Goal: Browse casually

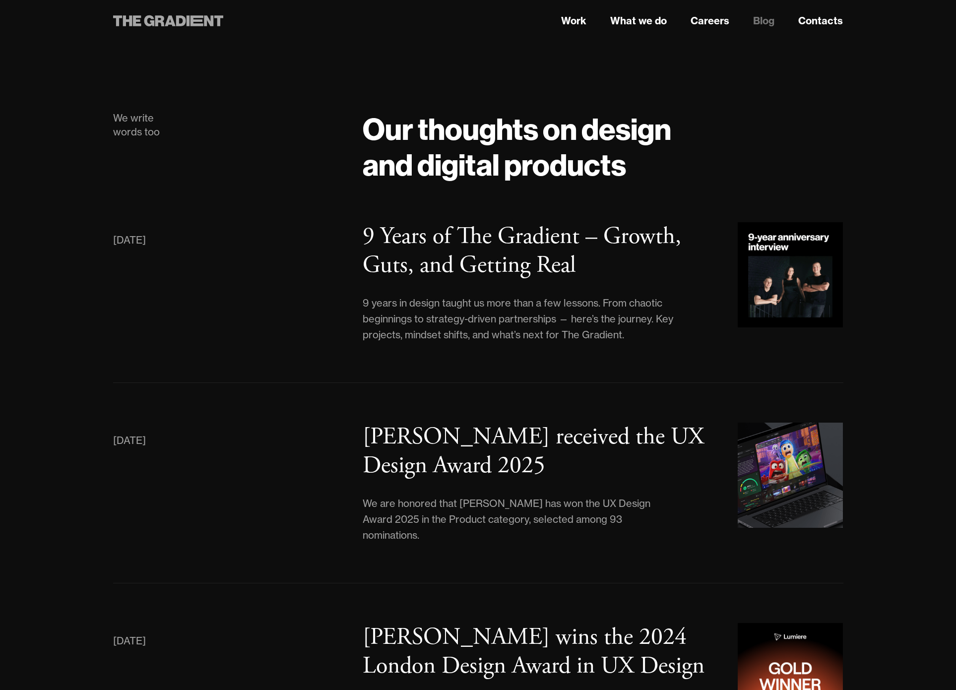
click at [190, 23] on icon at bounding box center [168, 21] width 111 height 18
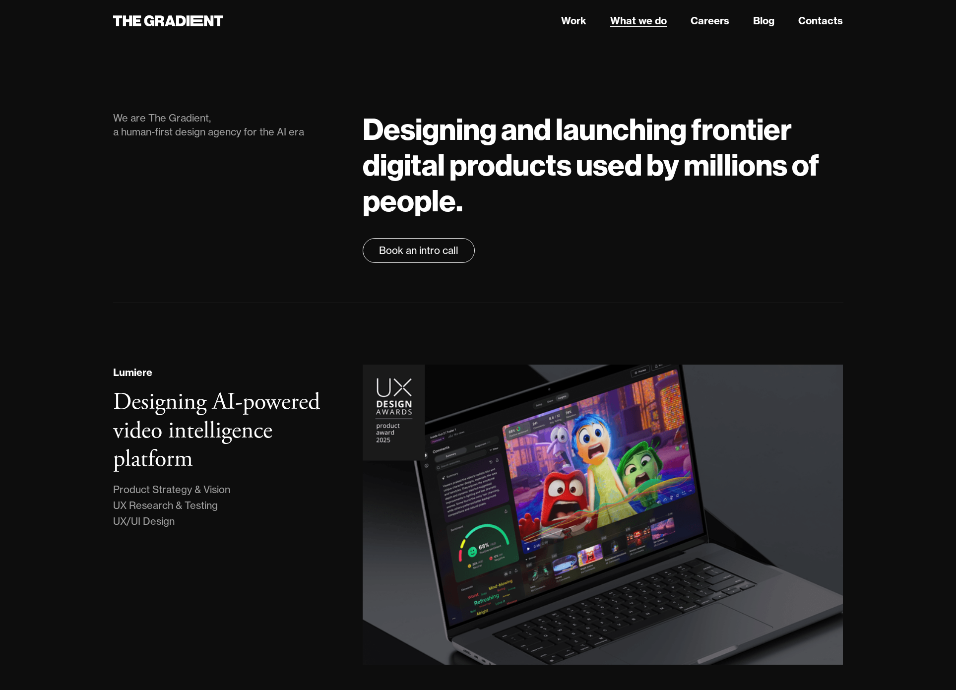
click at [627, 16] on link "What we do" at bounding box center [638, 20] width 57 height 15
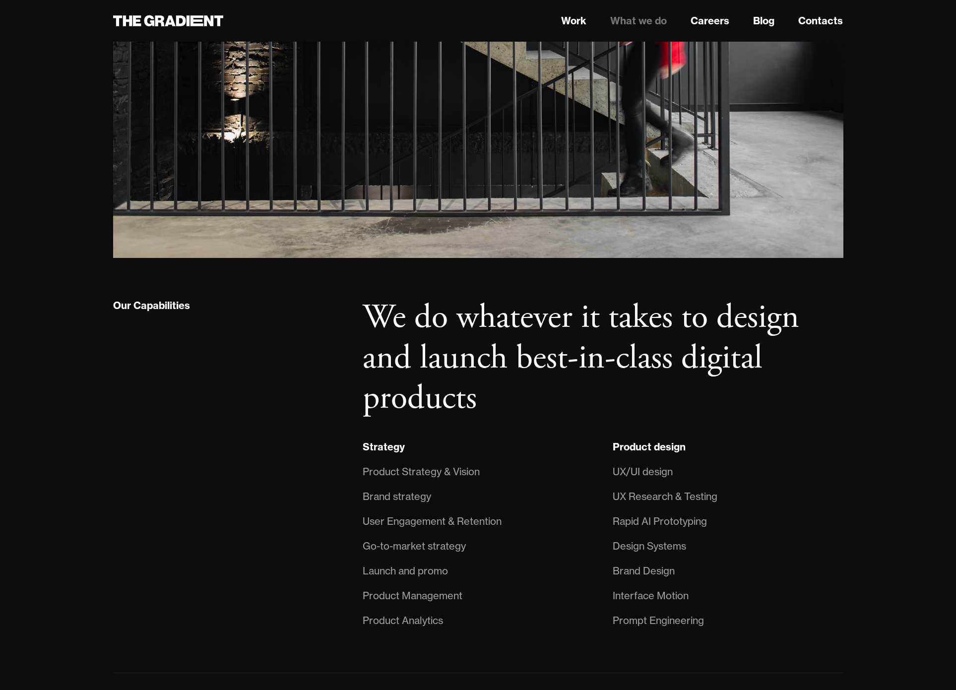
scroll to position [474, 0]
click at [708, 19] on link "Careers" at bounding box center [710, 20] width 39 height 15
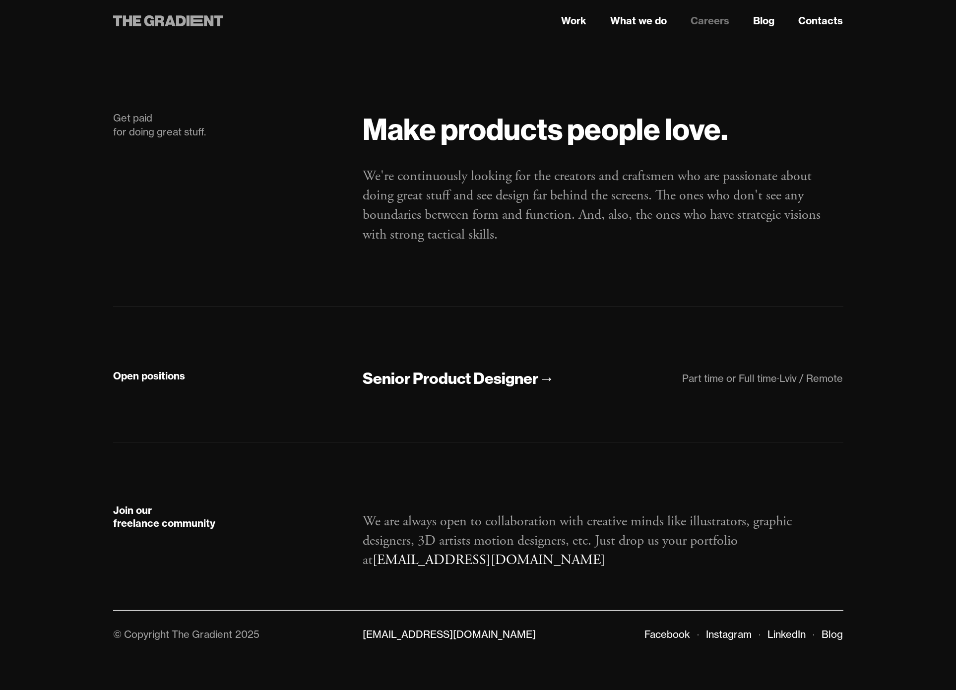
click at [193, 21] on icon at bounding box center [197, 20] width 13 height 11
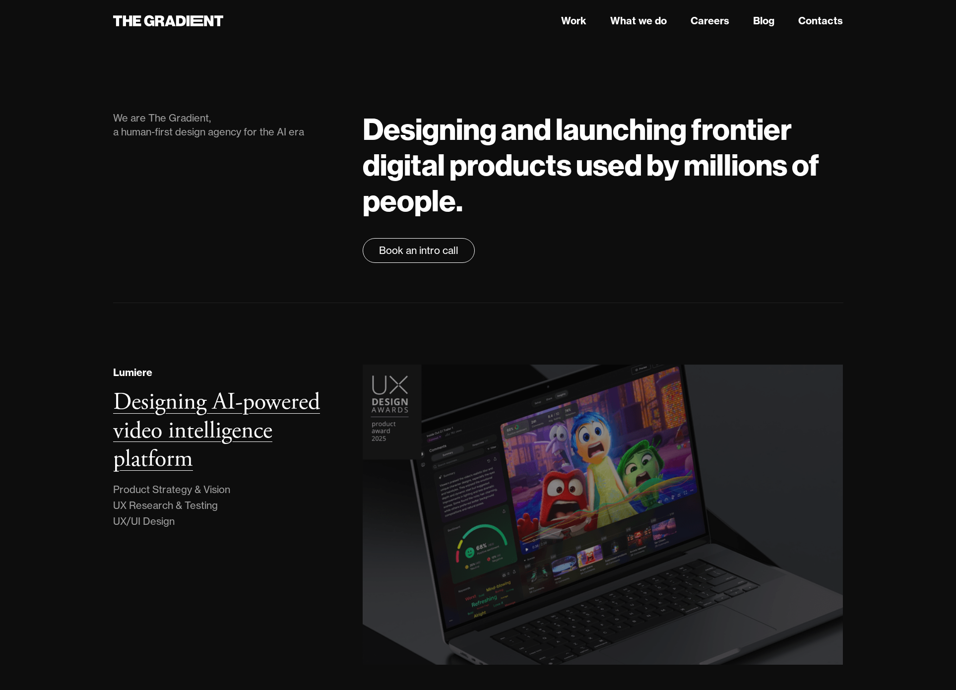
click at [457, 438] on img at bounding box center [603, 515] width 490 height 306
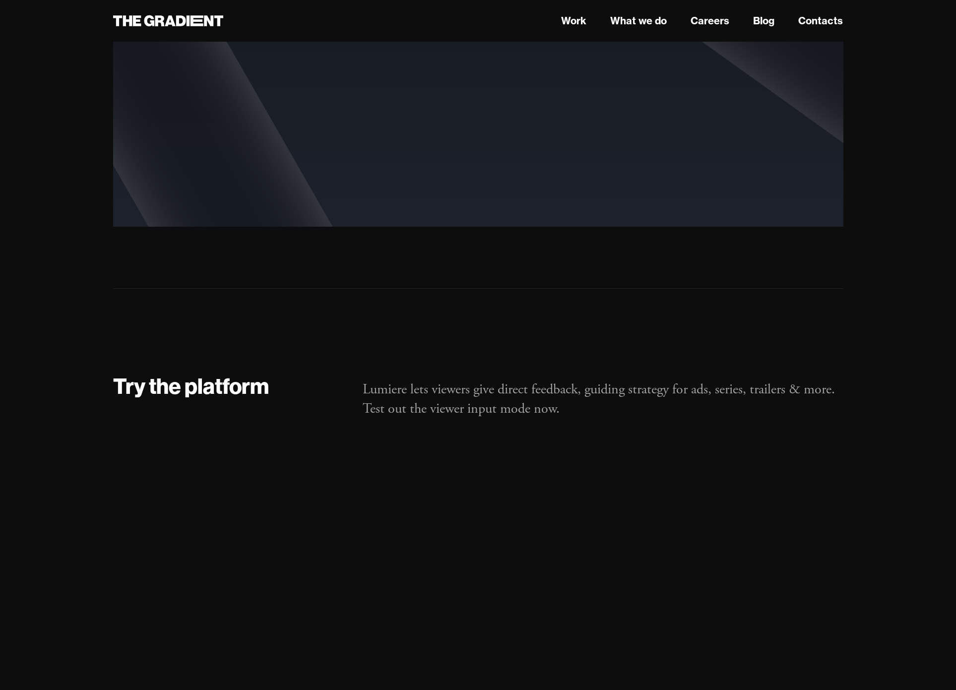
scroll to position [6409, 0]
